Goal: Transaction & Acquisition: Purchase product/service

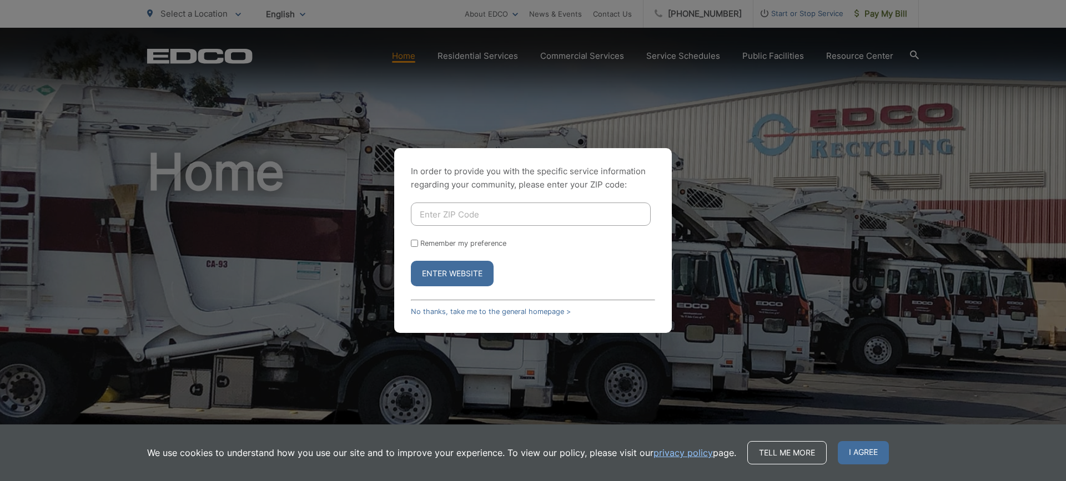
click at [507, 211] on input "Enter ZIP Code" at bounding box center [531, 214] width 240 height 23
type input "92083"
click at [466, 274] on button "Enter Website" at bounding box center [452, 274] width 83 height 26
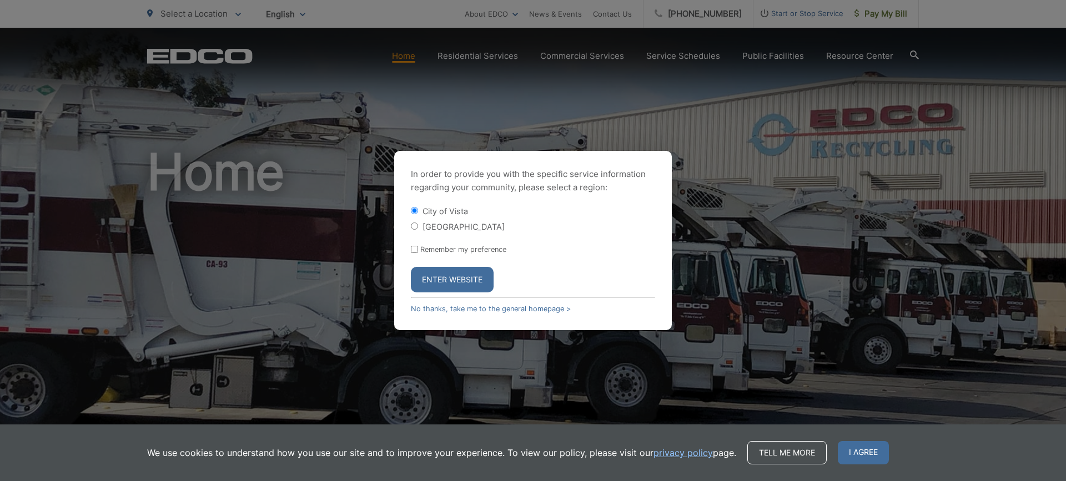
click at [479, 277] on button "Enter Website" at bounding box center [452, 280] width 83 height 26
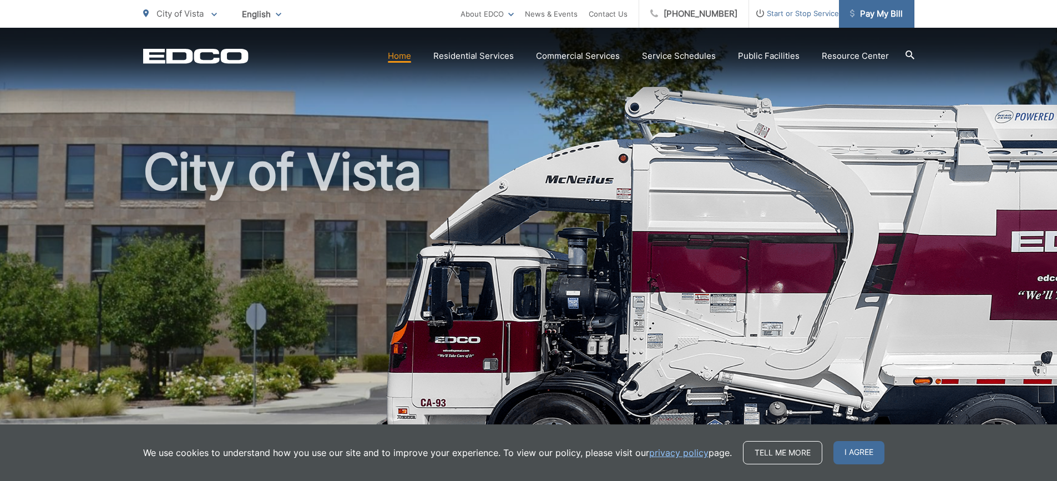
click at [871, 14] on span "Pay My Bill" at bounding box center [876, 13] width 53 height 13
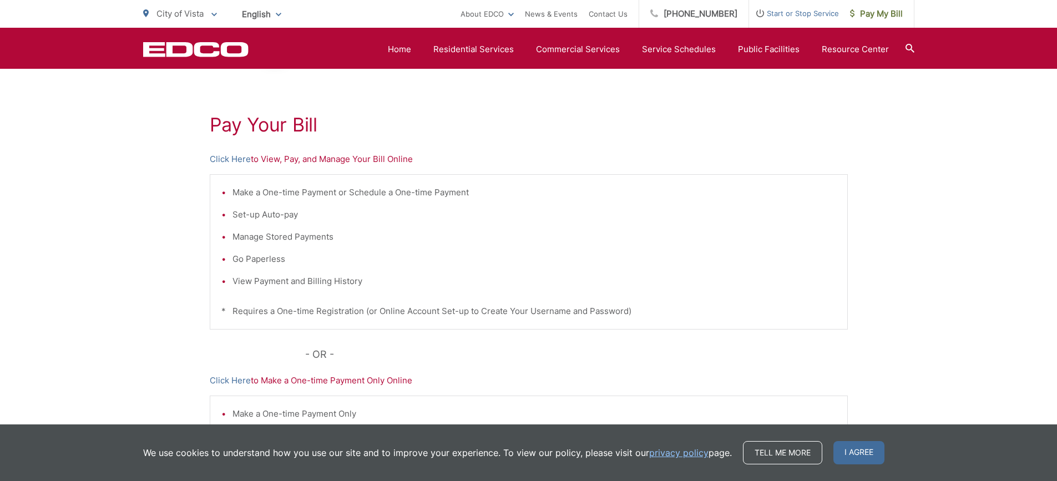
scroll to position [197, 0]
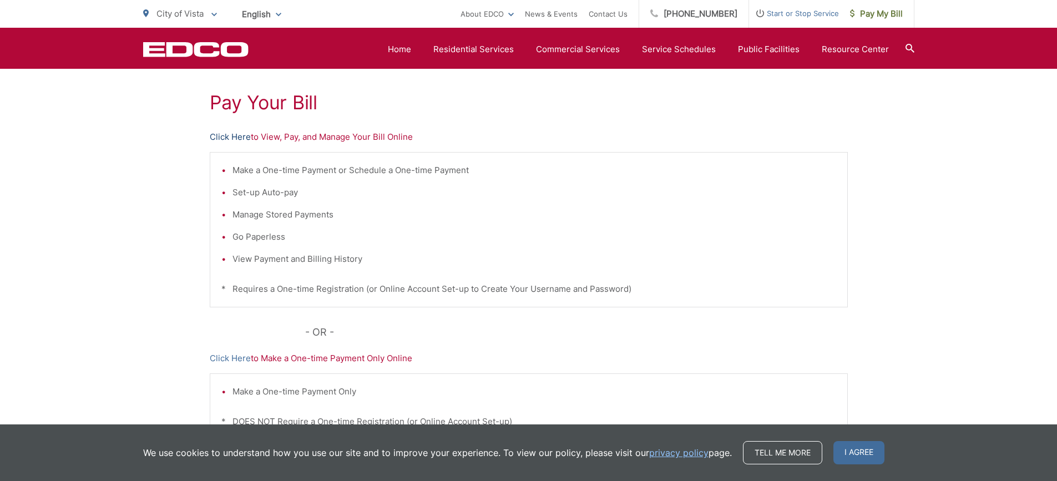
click at [224, 135] on link "Click Here" at bounding box center [230, 136] width 41 height 13
